Goal: Check status: Check status

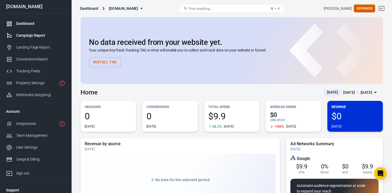
click at [32, 35] on div "Campaign Report" at bounding box center [40, 36] width 49 height 6
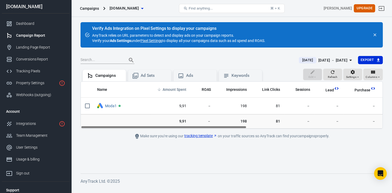
drag, startPoint x: 281, startPoint y: 91, endPoint x: 162, endPoint y: 90, distance: 118.4
click at [162, 90] on tr "Name Amount Spent ROAS Impressions Link Clicks Sessions Lead Purchase Revenue A…" at bounding box center [357, 90] width 553 height 16
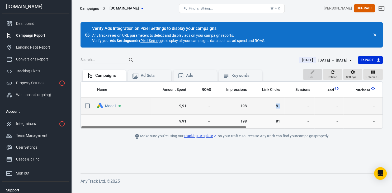
drag, startPoint x: 280, startPoint y: 107, endPoint x: 272, endPoint y: 110, distance: 8.2
click at [273, 107] on span "81" at bounding box center [268, 106] width 25 height 5
drag, startPoint x: 243, startPoint y: 107, endPoint x: 249, endPoint y: 108, distance: 6.7
click at [247, 108] on span "198" at bounding box center [233, 106] width 27 height 5
